Goal: Communication & Community: Answer question/provide support

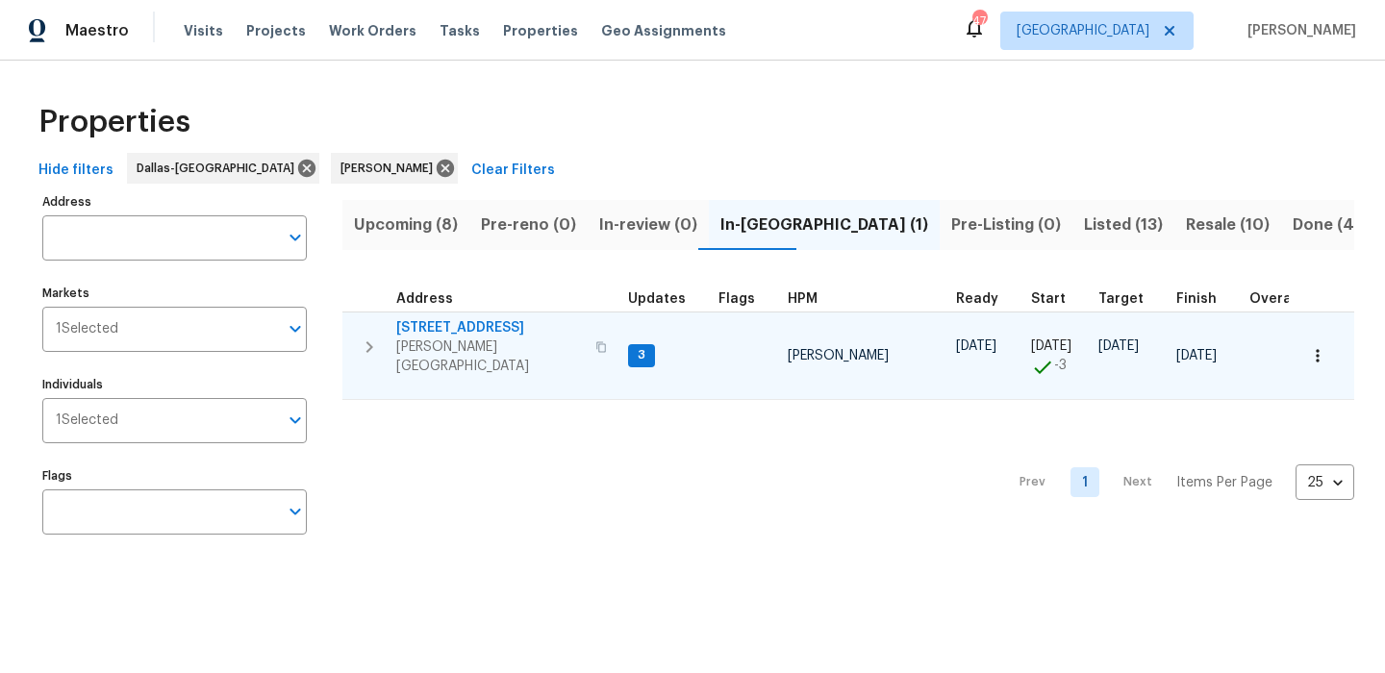
click at [469, 327] on span "[STREET_ADDRESS]" at bounding box center [490, 327] width 188 height 19
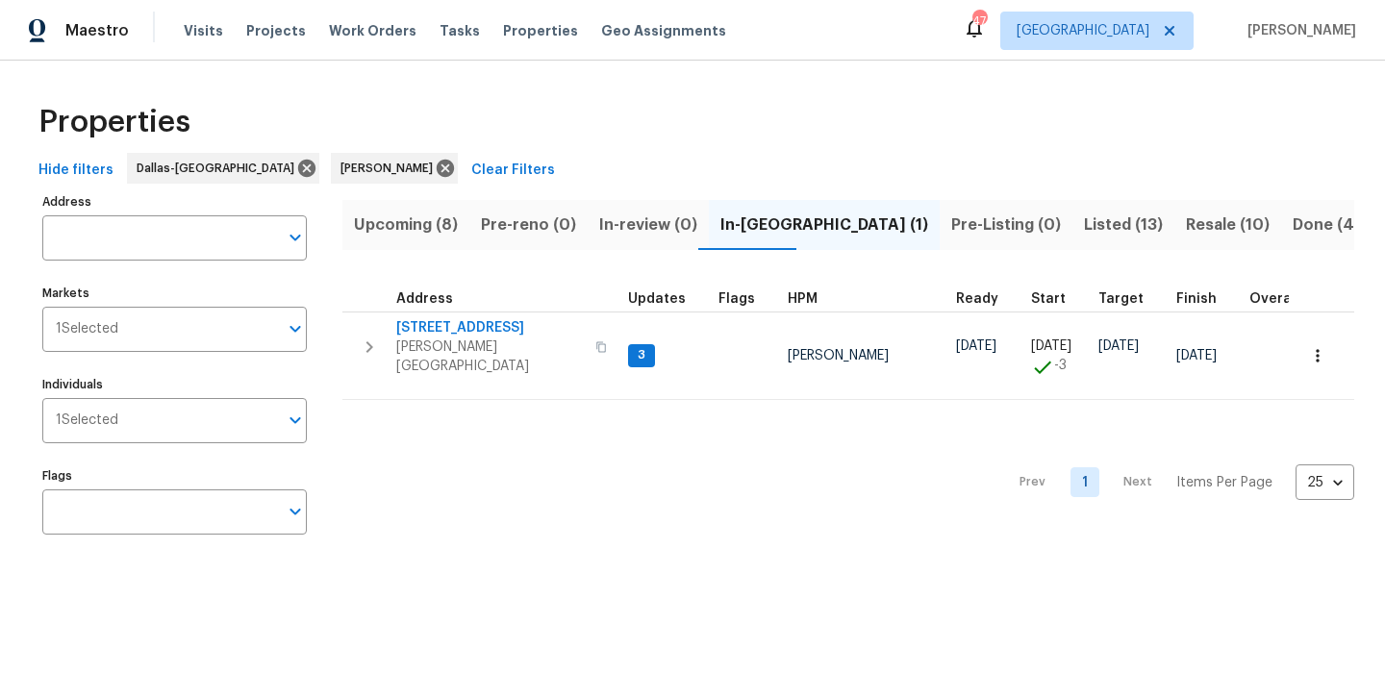
click at [1174, 240] on button "Resale (10)" at bounding box center [1227, 225] width 107 height 50
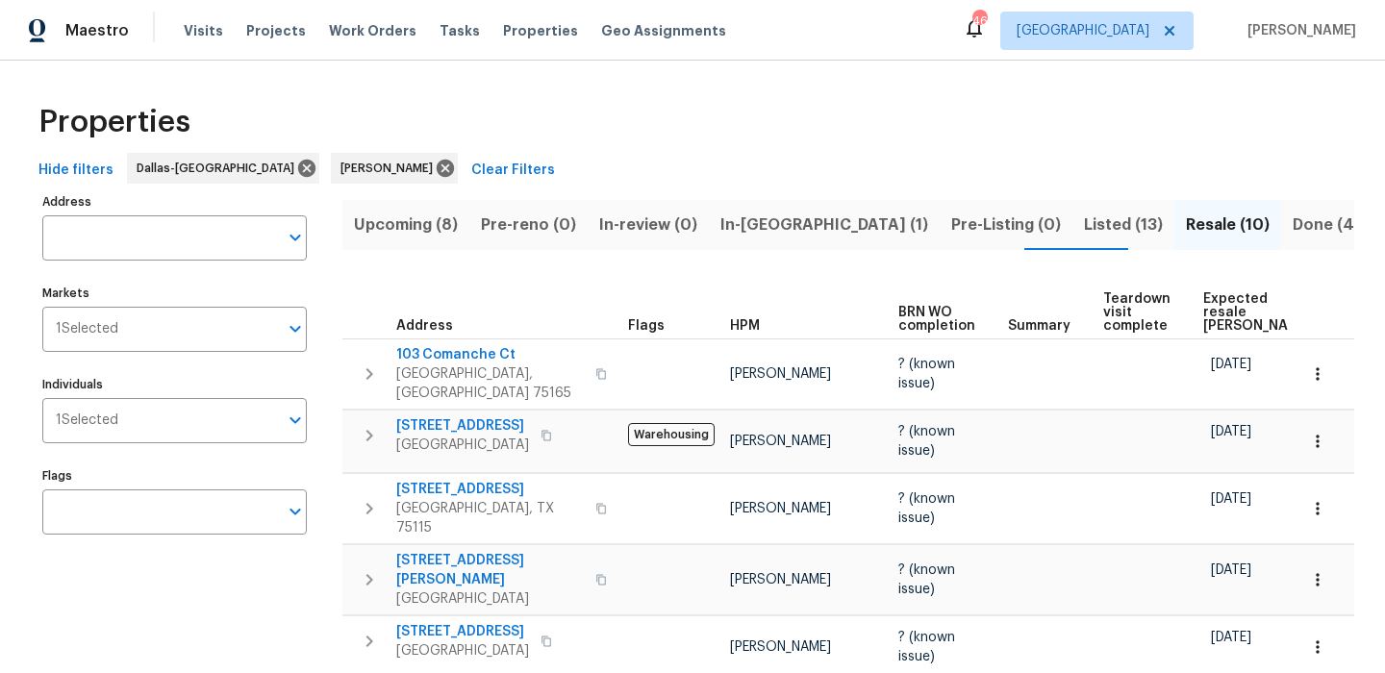
click at [408, 235] on span "Upcoming (8)" at bounding box center [406, 225] width 104 height 27
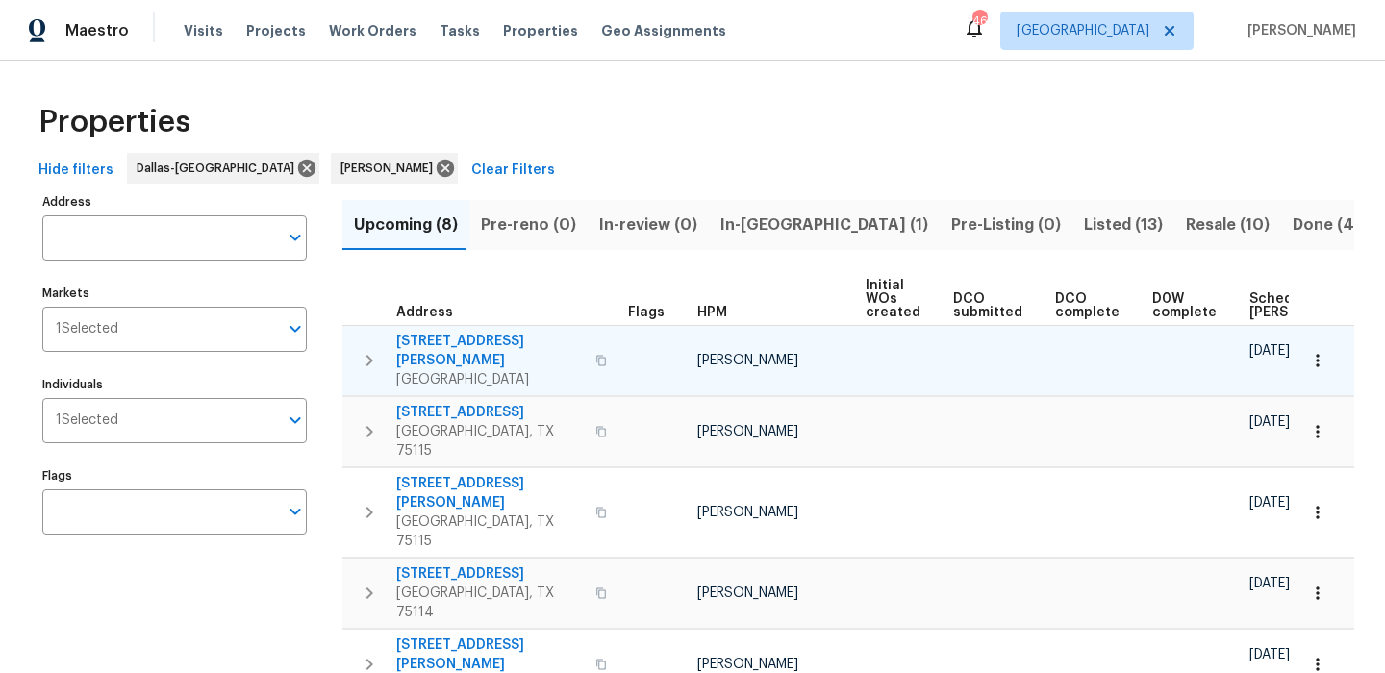
scroll to position [175, 0]
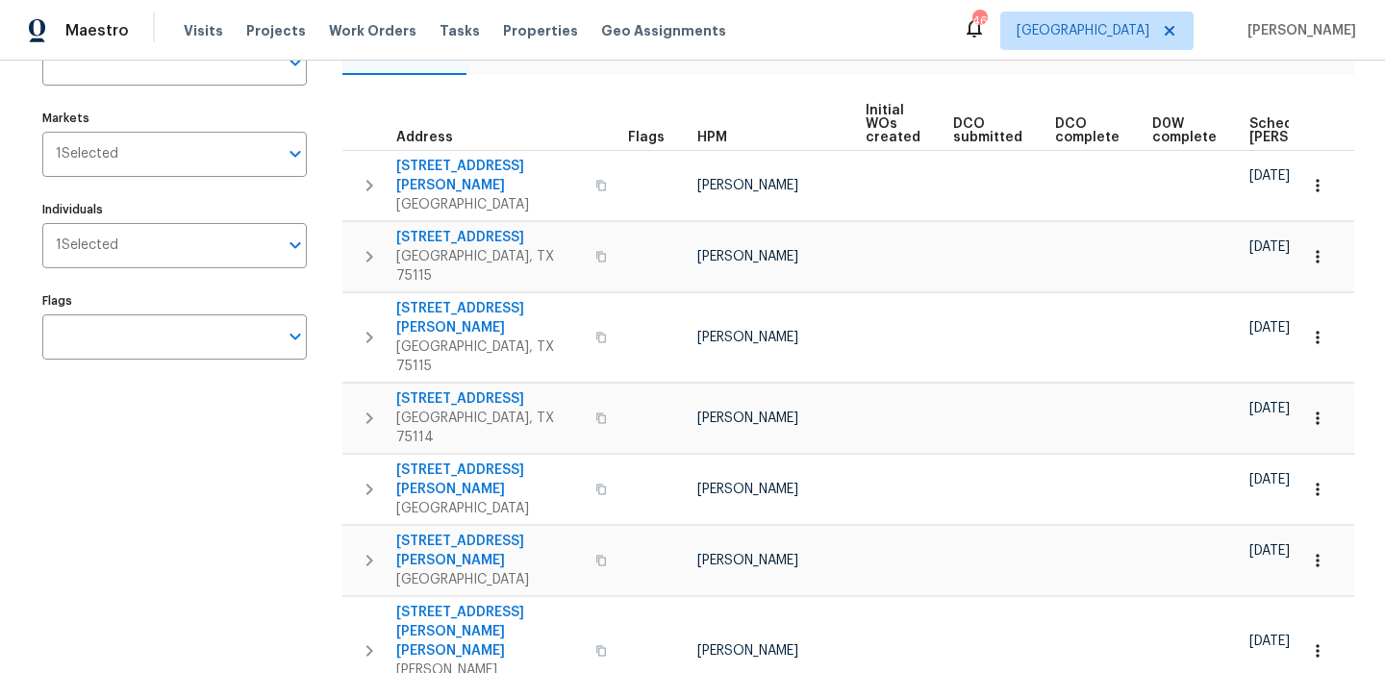
click at [1266, 114] on th "Scheduled [PERSON_NAME]" at bounding box center [1312, 124] width 141 height 53
click at [1253, 134] on span "Scheduled [PERSON_NAME]" at bounding box center [1303, 130] width 109 height 27
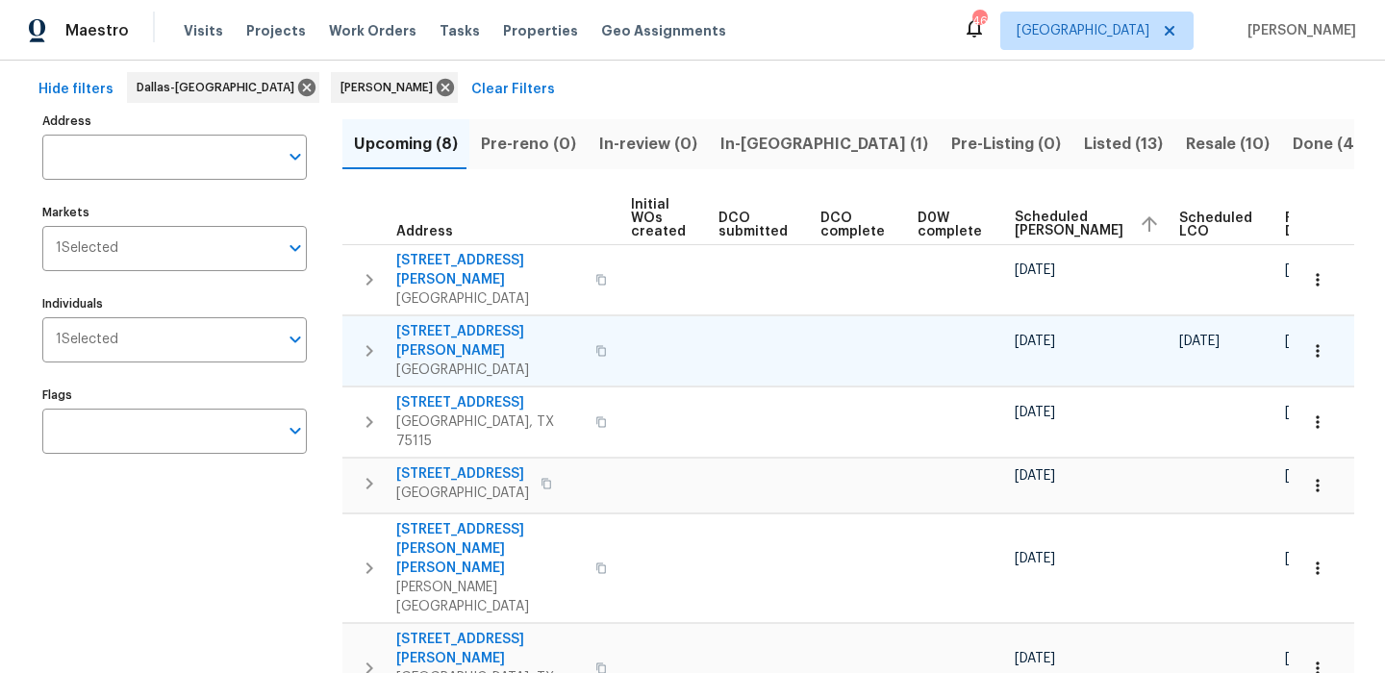
scroll to position [175, 0]
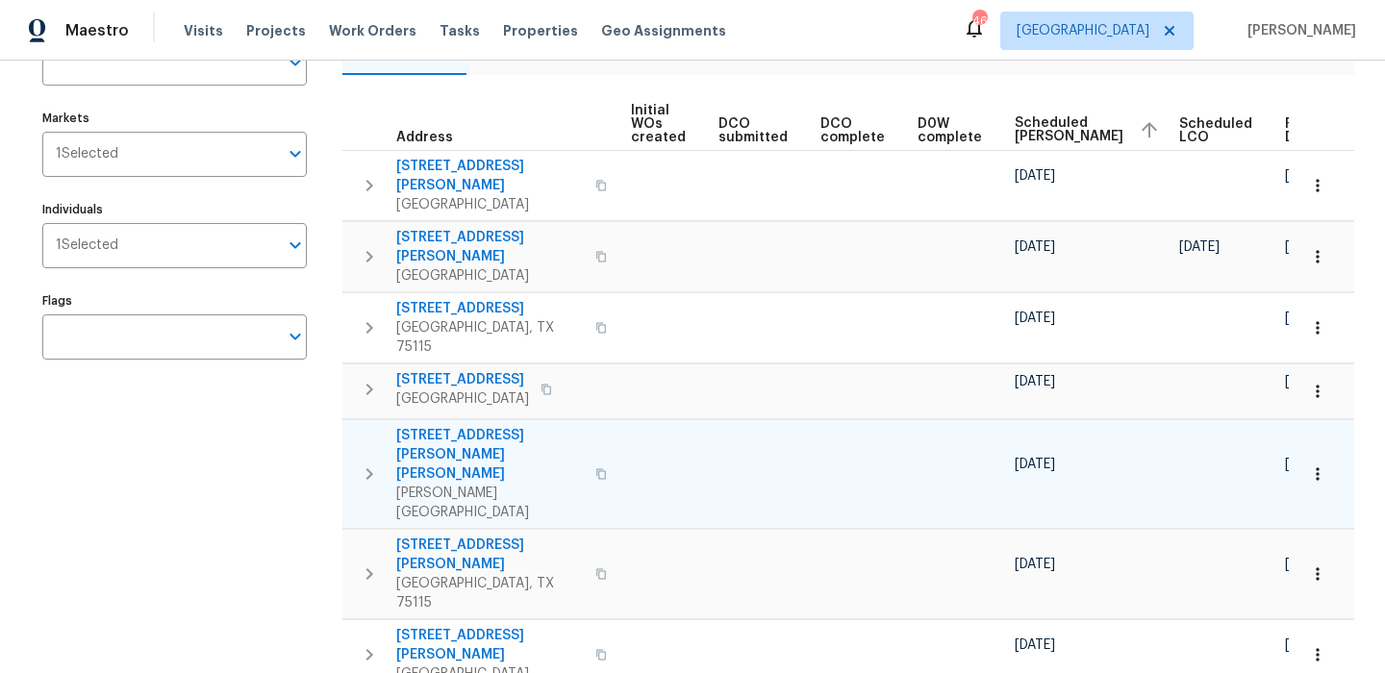
click at [1313, 453] on button "button" at bounding box center [1317, 474] width 42 height 42
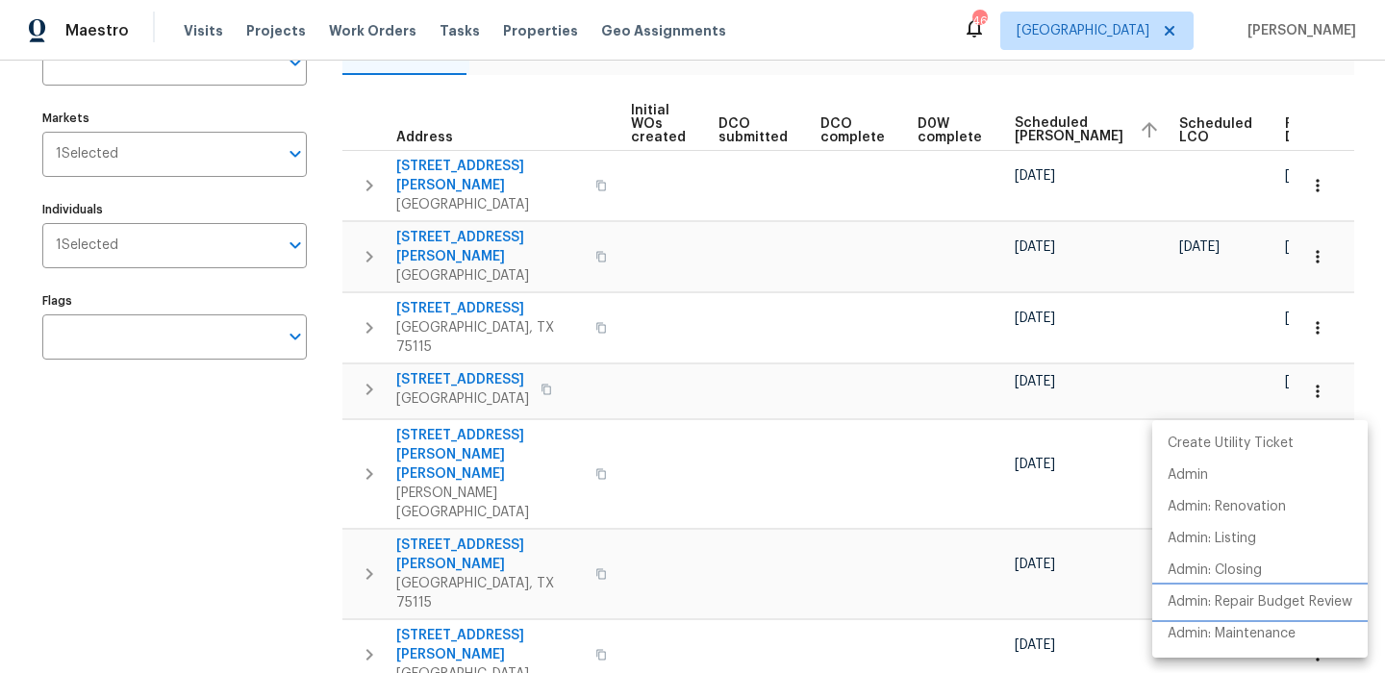
click at [1245, 594] on p "Admin: Repair Budget Review" at bounding box center [1260, 602] width 185 height 20
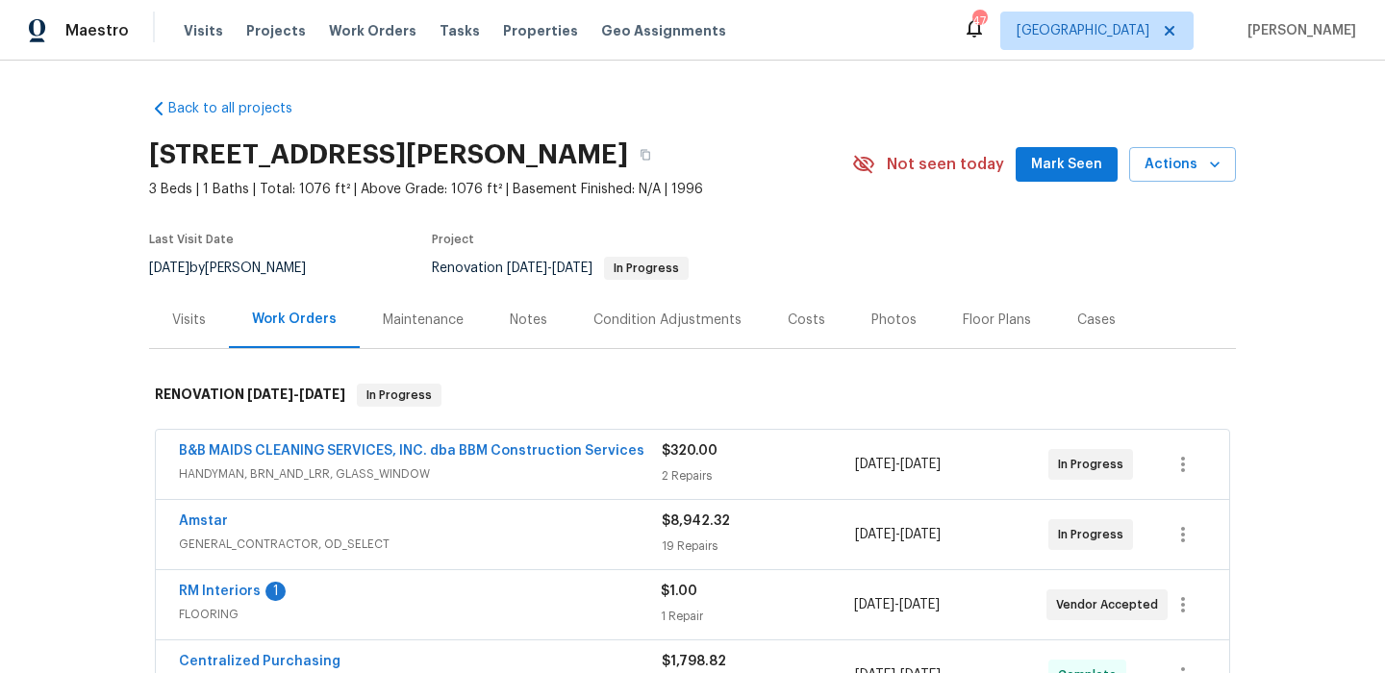
click at [308, 627] on div "RM Interiors 1 FLOORING" at bounding box center [420, 605] width 482 height 46
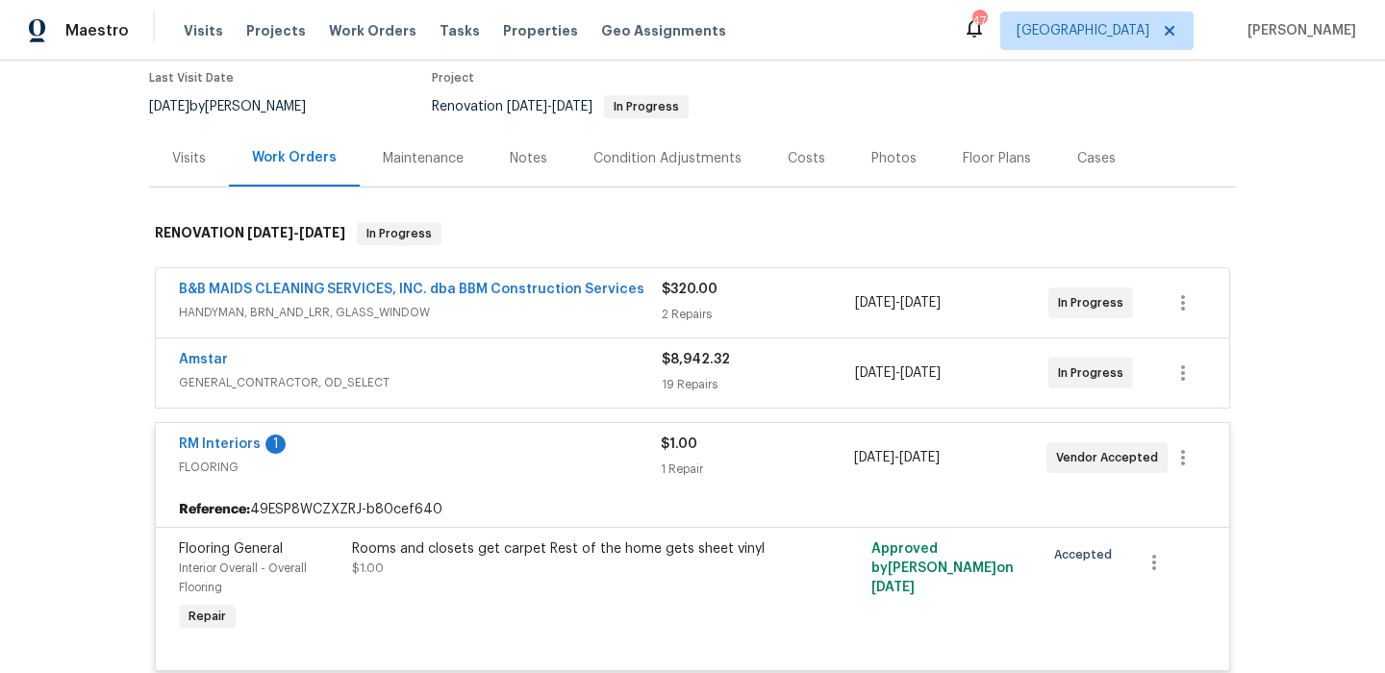
scroll to position [183, 0]
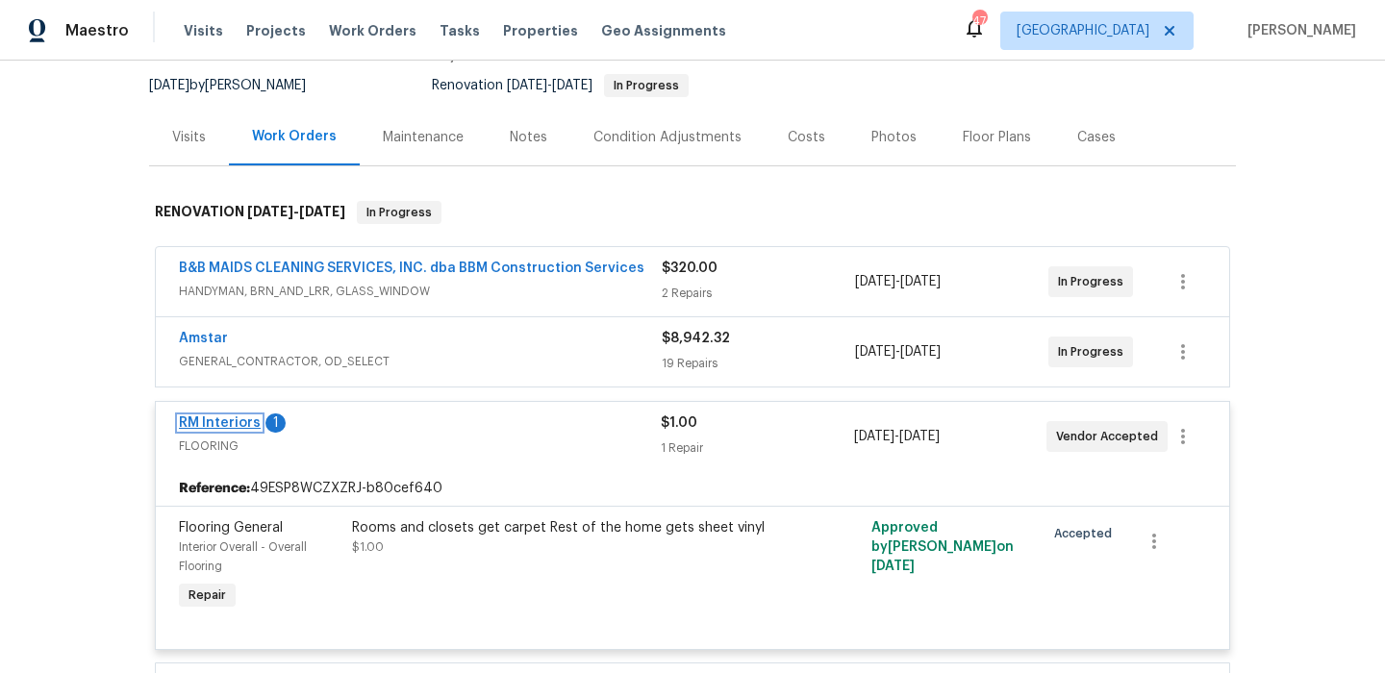
click at [232, 416] on link "RM Interiors" at bounding box center [220, 422] width 82 height 13
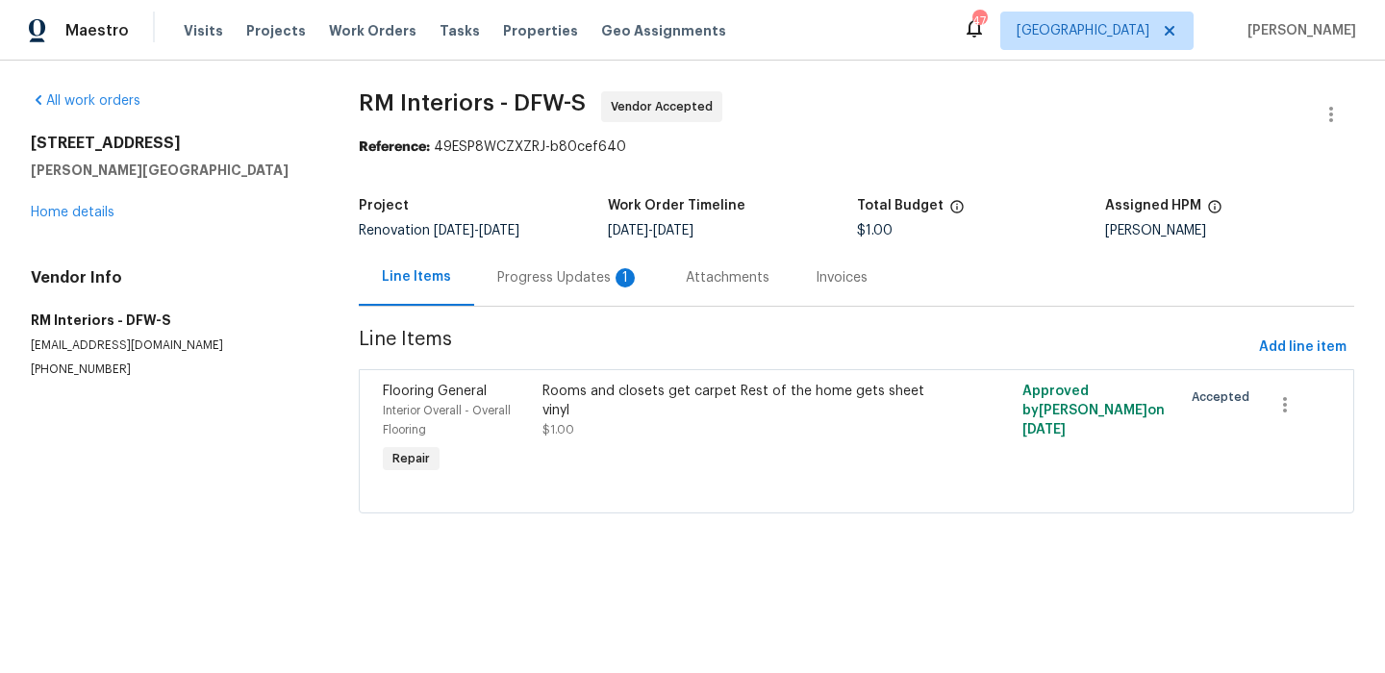
click at [543, 267] on div "Progress Updates 1" at bounding box center [568, 277] width 188 height 57
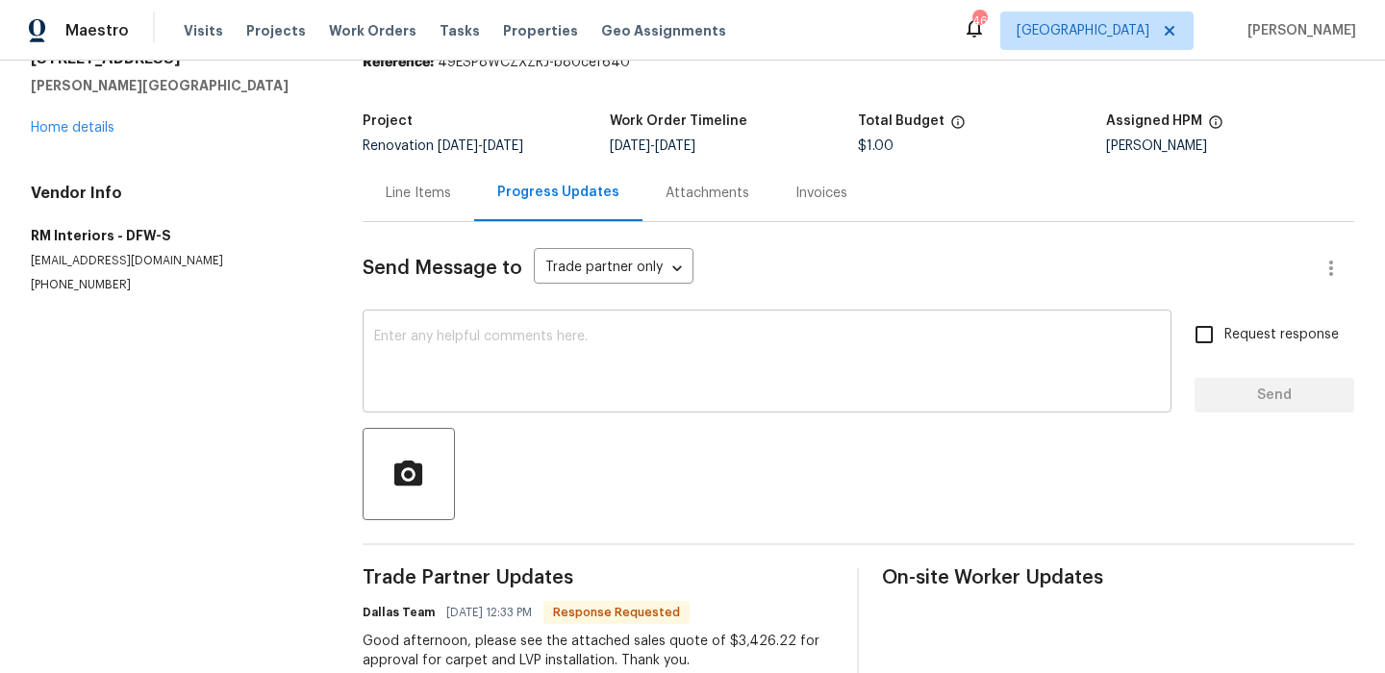
scroll to position [230, 0]
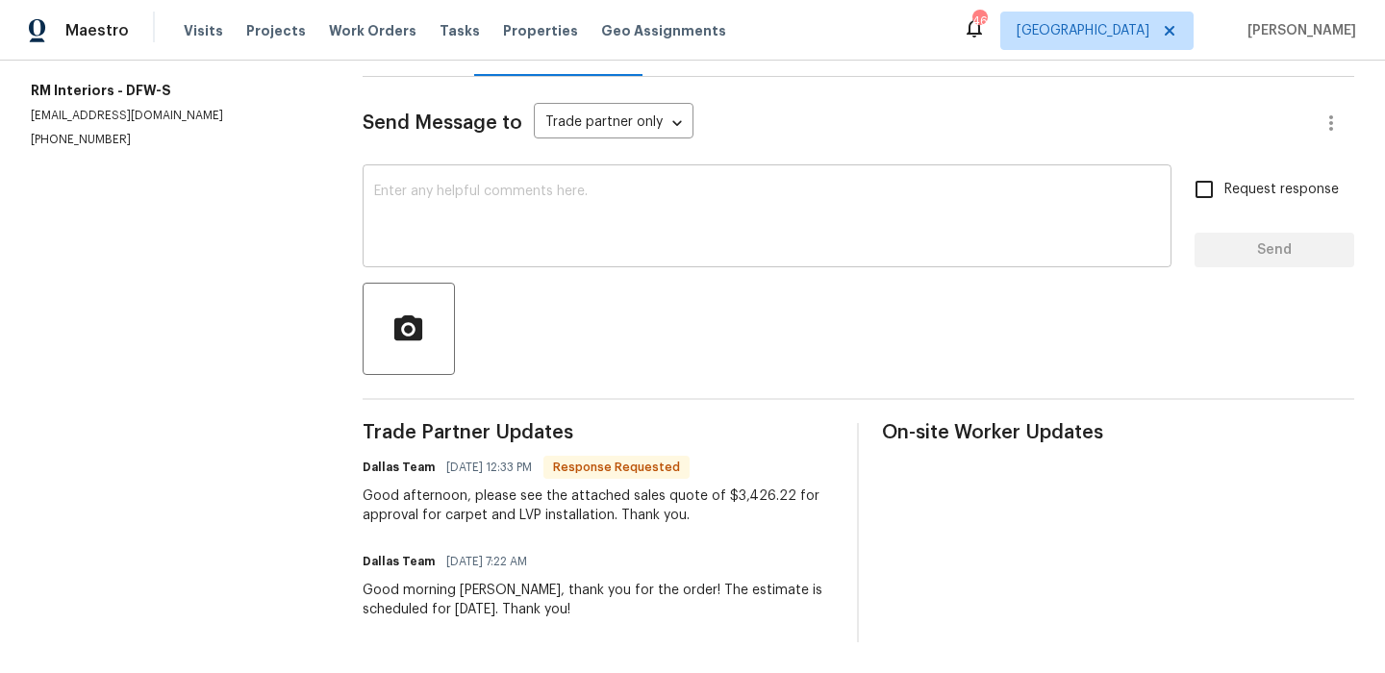
click at [560, 233] on textarea at bounding box center [767, 218] width 786 height 67
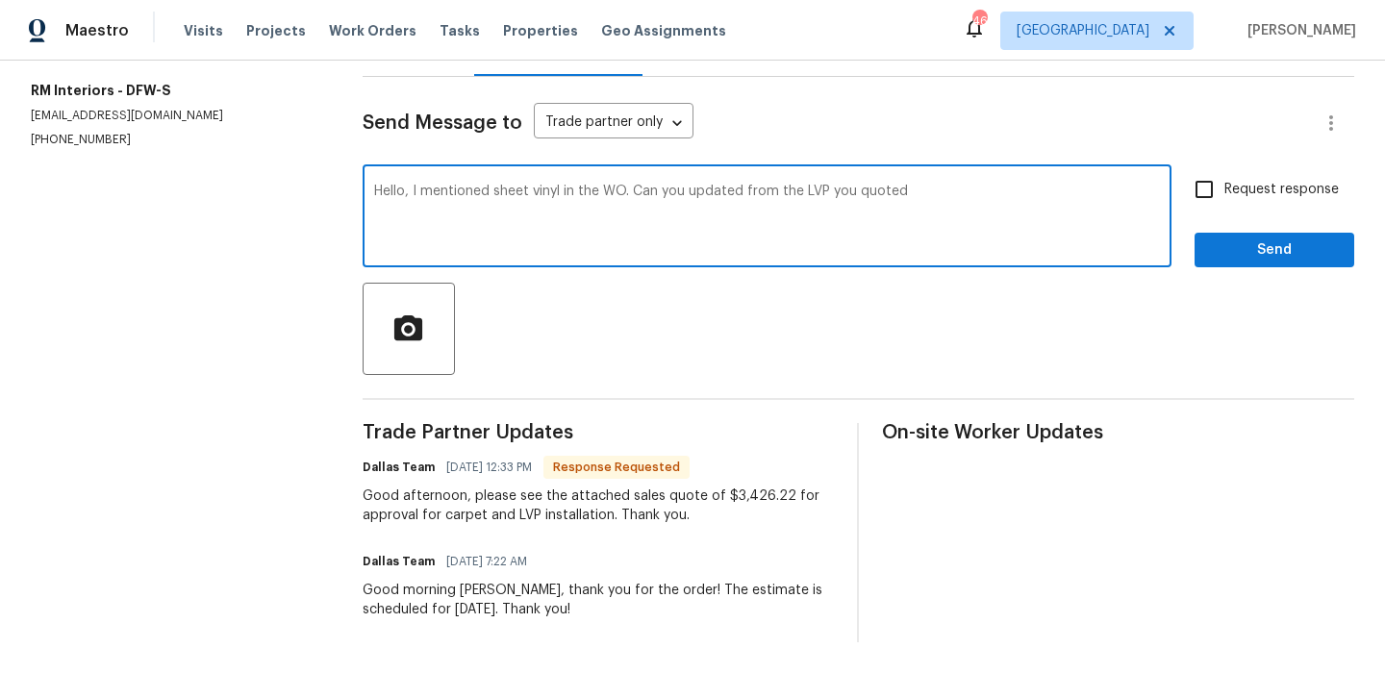
click at [746, 201] on textarea "Hello, I mentioned sheet vinyl in the WO. Can you updated from the LVP you quot…" at bounding box center [767, 218] width 786 height 67
click at [739, 189] on textarea "Hello, I mentioned sheet vinyl in the WO. Can you updated from the LVP you quot…" at bounding box center [767, 218] width 786 height 67
click at [742, 192] on textarea "Hello, I mentioned sheet vinyl in the WO. Can you updated from the LVP you quot…" at bounding box center [767, 218] width 786 height 67
type textarea "Hello, I mentioned sheet vinyl in the WO. Can you update from the LVP you quoted"
click at [1273, 190] on span "Request response" at bounding box center [1281, 190] width 114 height 20
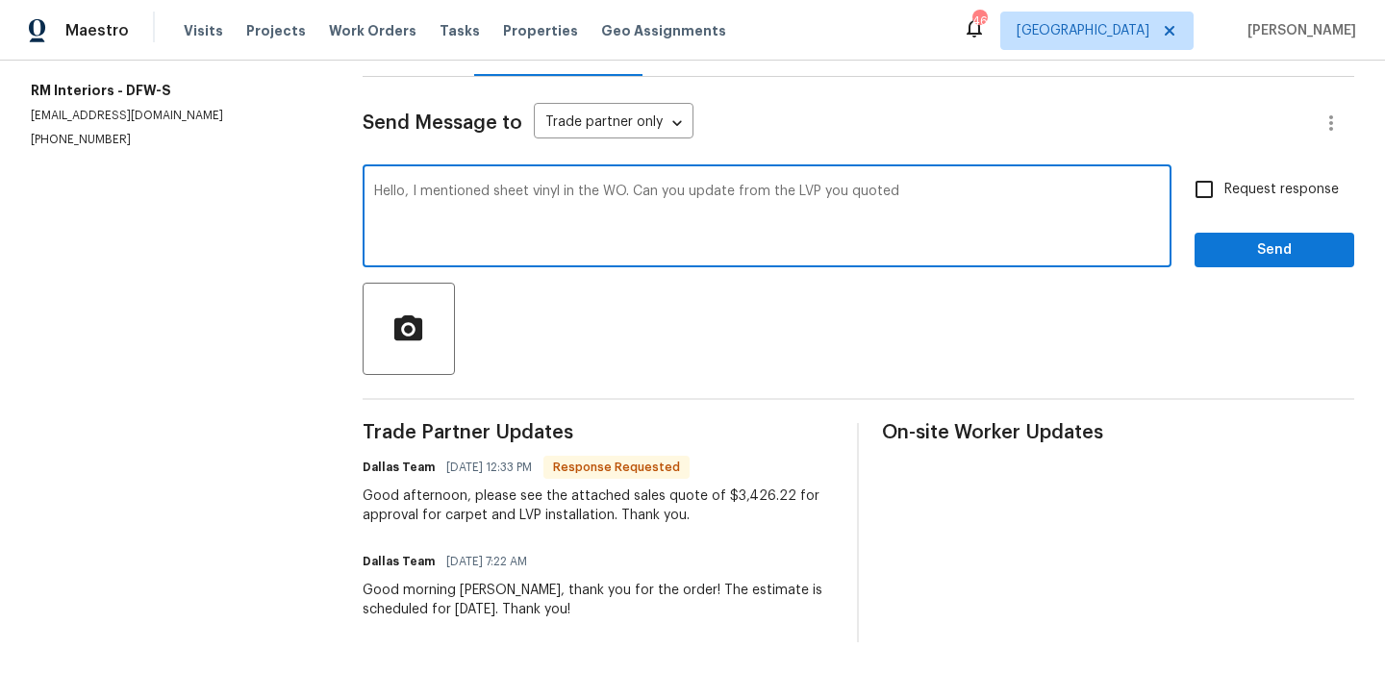
click at [1224, 190] on input "Request response" at bounding box center [1204, 189] width 40 height 40
checkbox input "true"
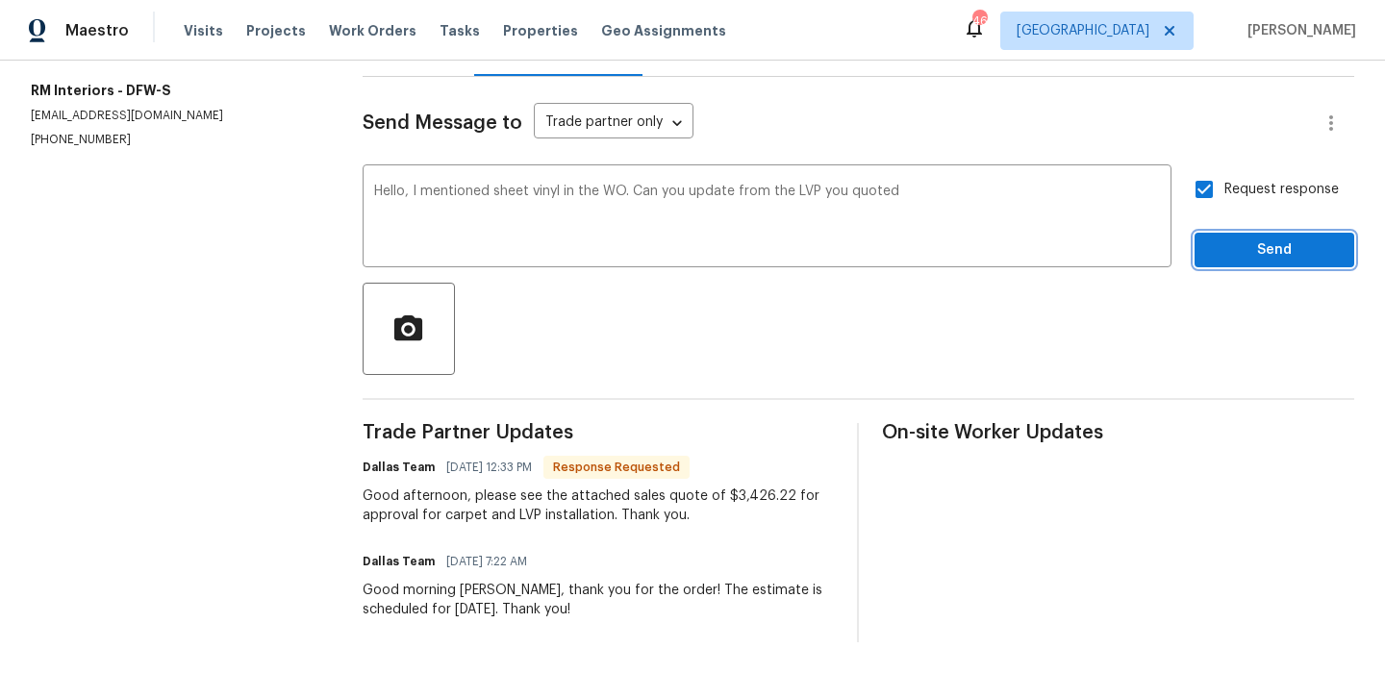
click at [1266, 258] on span "Send" at bounding box center [1274, 251] width 129 height 24
